Goal: Task Accomplishment & Management: Manage account settings

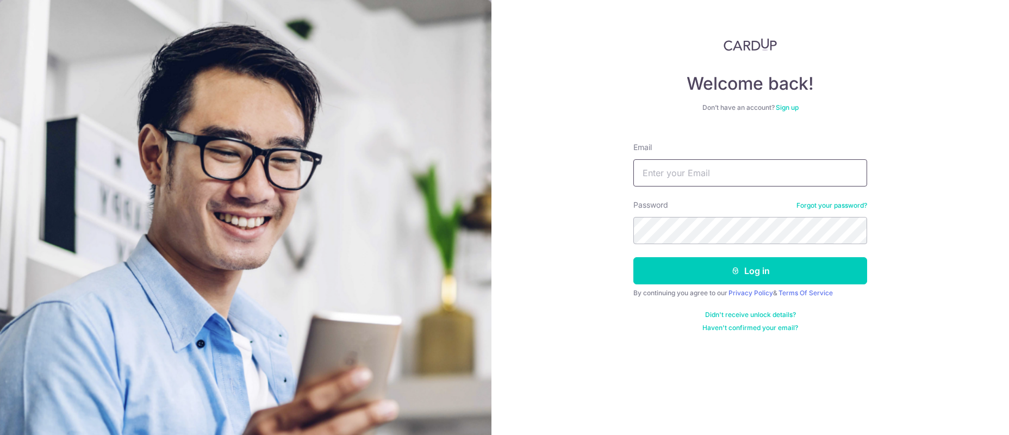
click at [693, 175] on input "Email" at bounding box center [750, 172] width 234 height 27
type input "[EMAIL_ADDRESS][DOMAIN_NAME]"
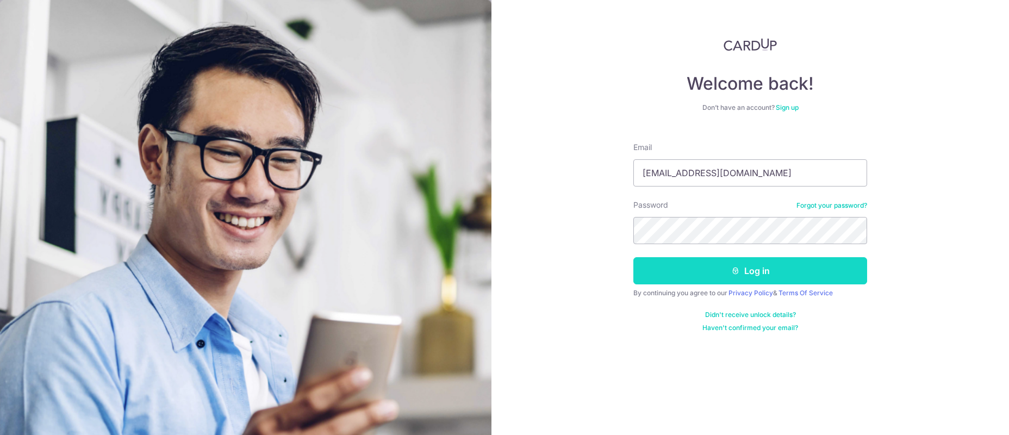
click at [756, 270] on button "Log in" at bounding box center [750, 270] width 234 height 27
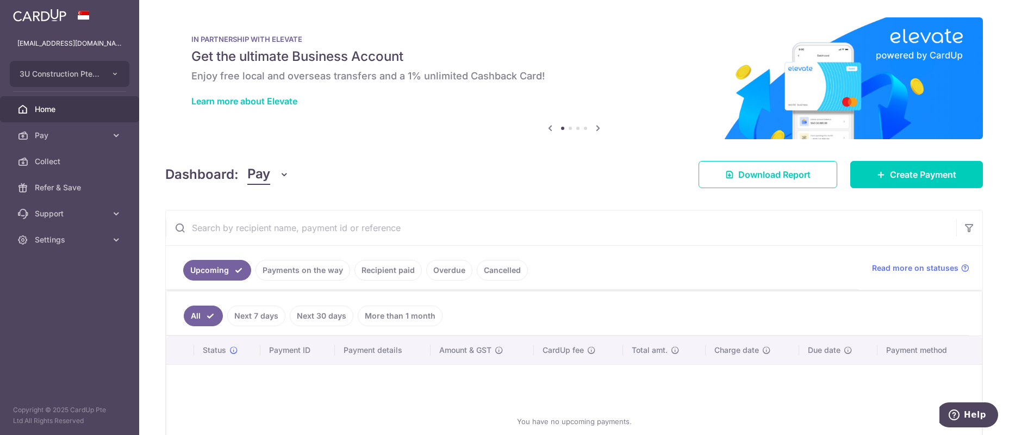
click at [390, 272] on link "Recipient paid" at bounding box center [387, 270] width 67 height 21
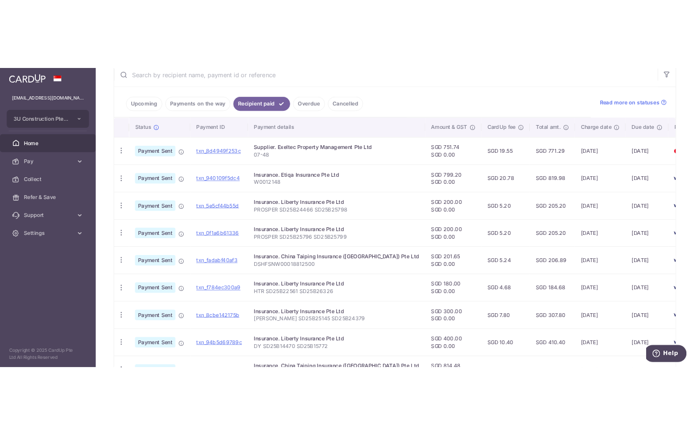
scroll to position [217, 0]
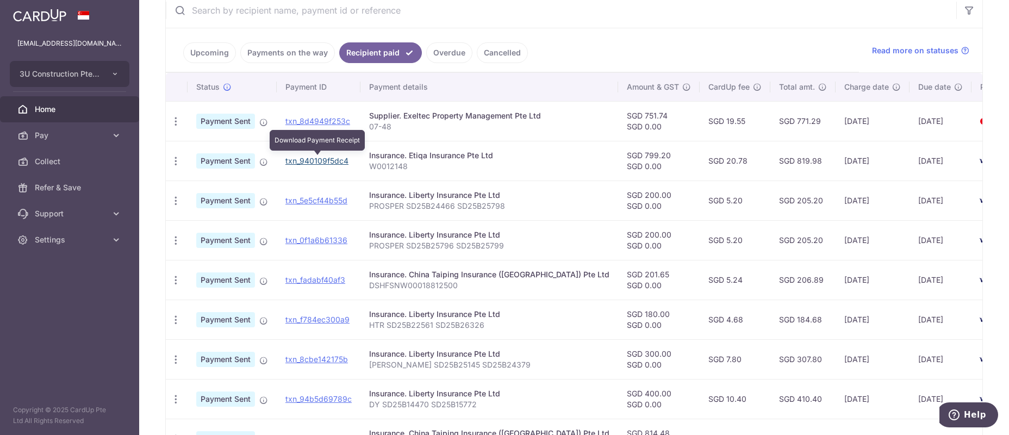
drag, startPoint x: 336, startPoint y: 161, endPoint x: 551, endPoint y: 56, distance: 239.8
click at [336, 161] on link "txn_940109f5dc4" at bounding box center [316, 160] width 63 height 9
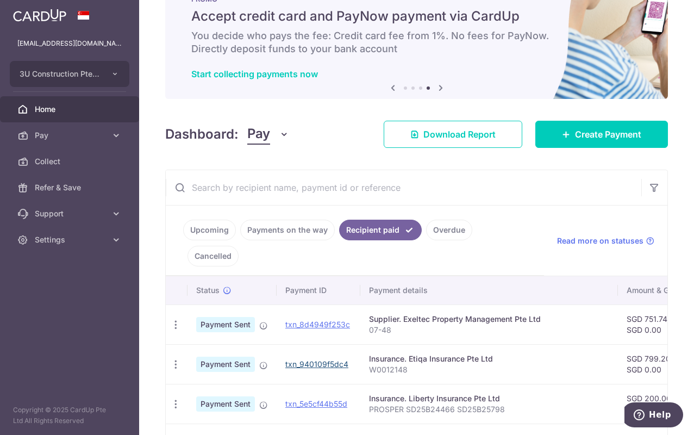
scroll to position [36, 0]
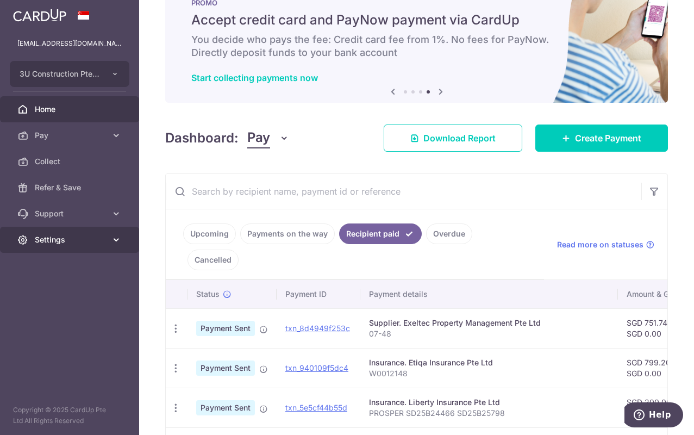
click at [59, 246] on link "Settings" at bounding box center [69, 240] width 139 height 26
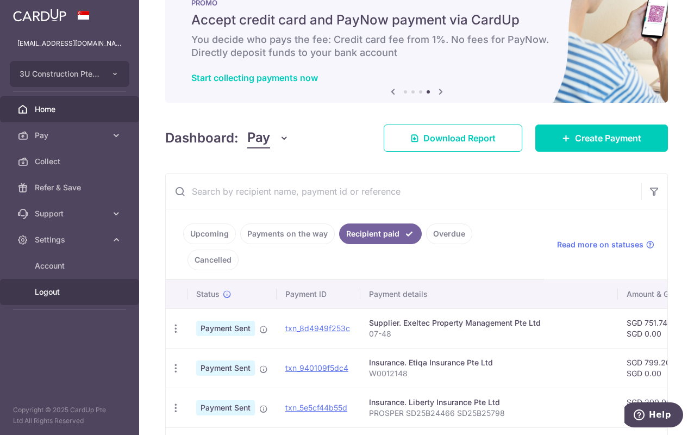
click at [47, 291] on span "Logout" at bounding box center [71, 292] width 72 height 11
